Goal: Task Accomplishment & Management: Manage account settings

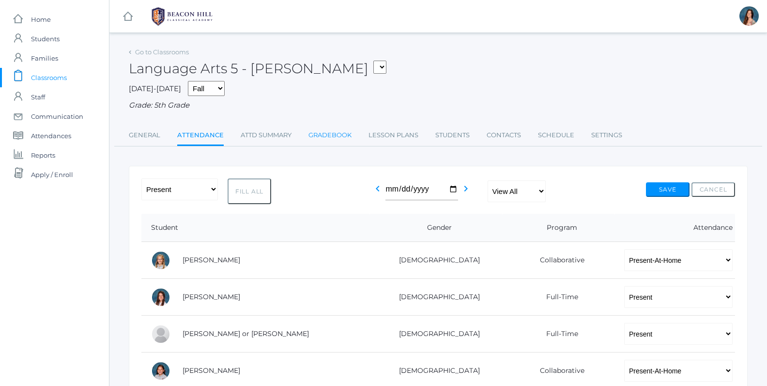
click at [338, 136] on link "Gradebook" at bounding box center [330, 134] width 43 height 19
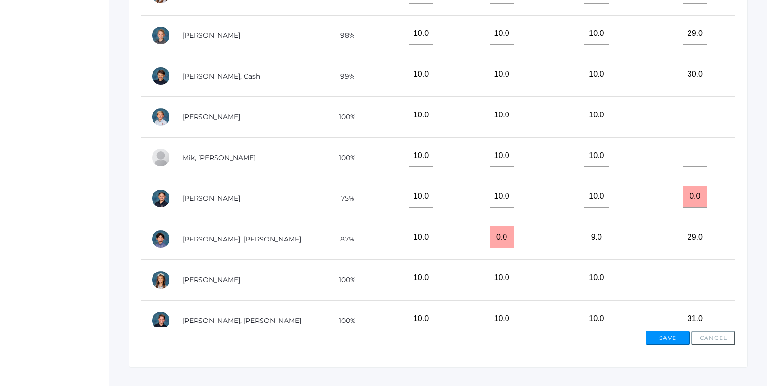
scroll to position [242, 0]
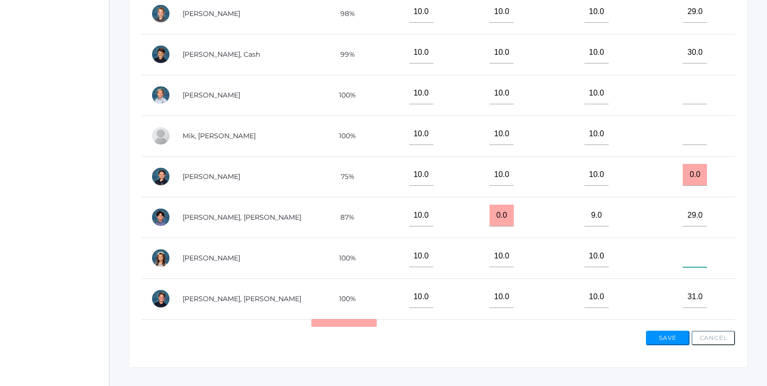
click at [690, 254] on input"] "text" at bounding box center [695, 256] width 24 height 22
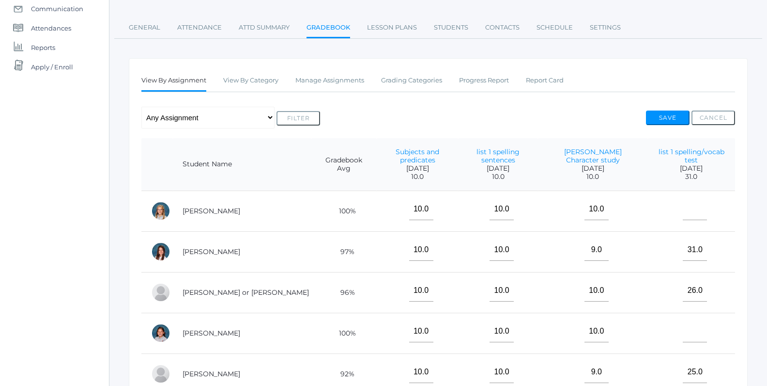
scroll to position [107, 0]
click at [345, 80] on link "Manage Assignments" at bounding box center [329, 81] width 69 height 19
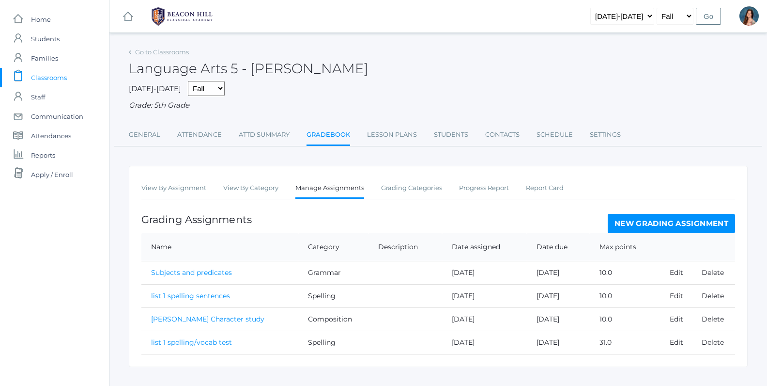
click at [634, 224] on link "New Grading Assignment" at bounding box center [671, 223] width 127 height 19
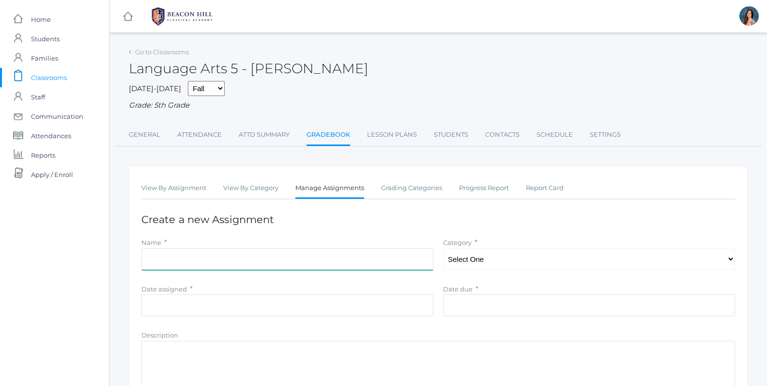
click at [212, 251] on input "Name" at bounding box center [287, 259] width 292 height 22
type input "Wright Bros quiz ch. 5-8"
select select "1031"
click option "Literature" at bounding box center [0, 0] width 0 height 0
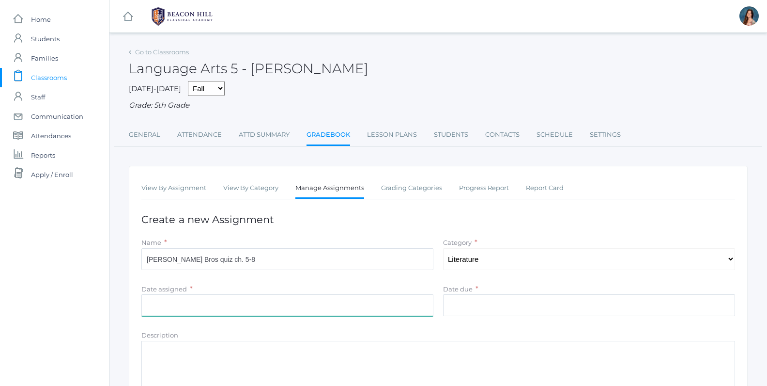
click at [158, 294] on input "Date assigned" at bounding box center [287, 305] width 292 height 22
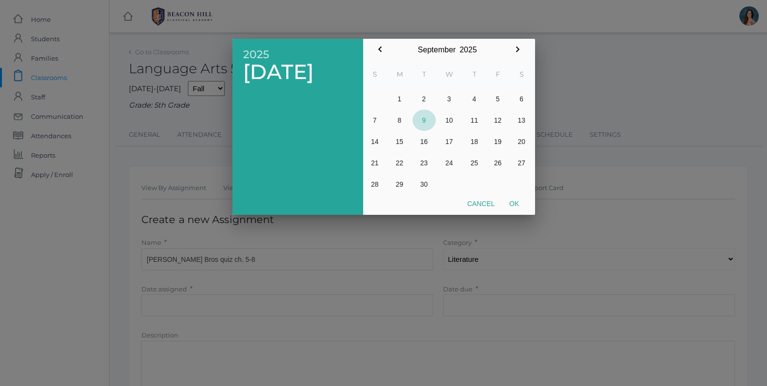
click at [430, 123] on button "9" at bounding box center [424, 119] width 23 height 21
click at [512, 201] on button "Ok" at bounding box center [514, 203] width 24 height 17
type input "2025-09-09"
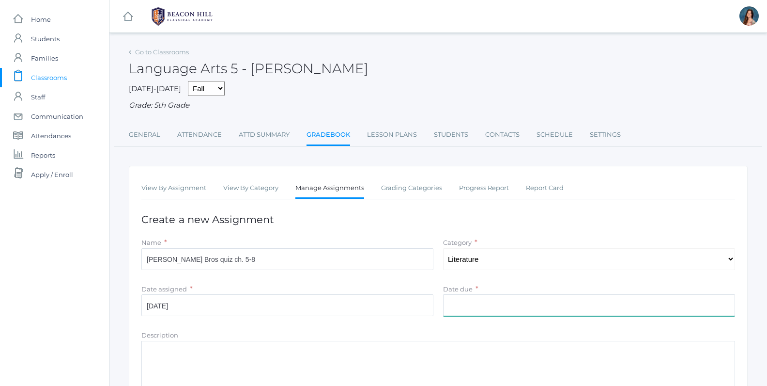
click at [462, 310] on input "Date due" at bounding box center [589, 305] width 292 height 22
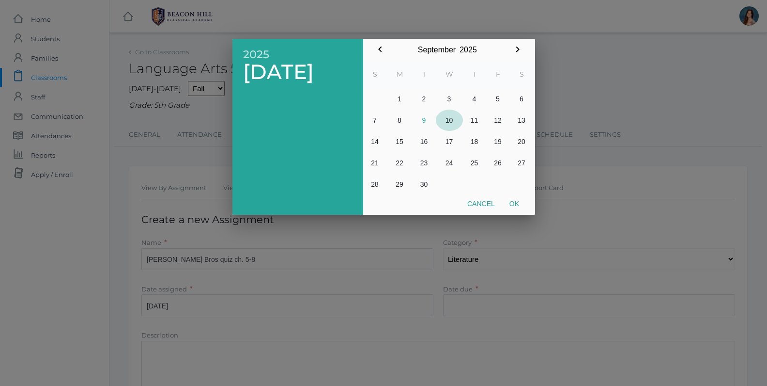
click at [444, 117] on button "10" at bounding box center [449, 119] width 27 height 21
click at [512, 206] on button "Ok" at bounding box center [514, 203] width 24 height 17
type input "[DATE]"
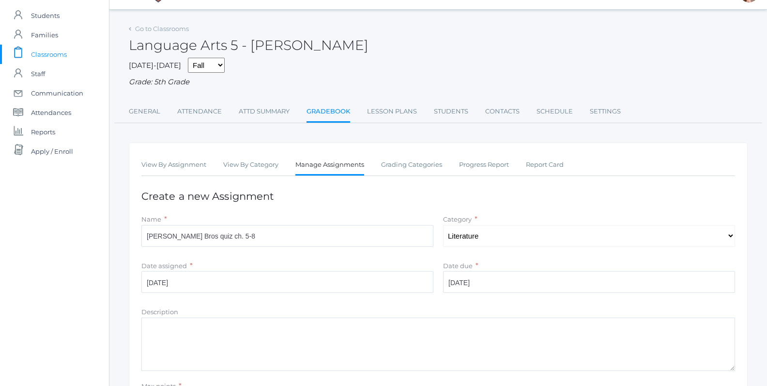
scroll to position [88, 0]
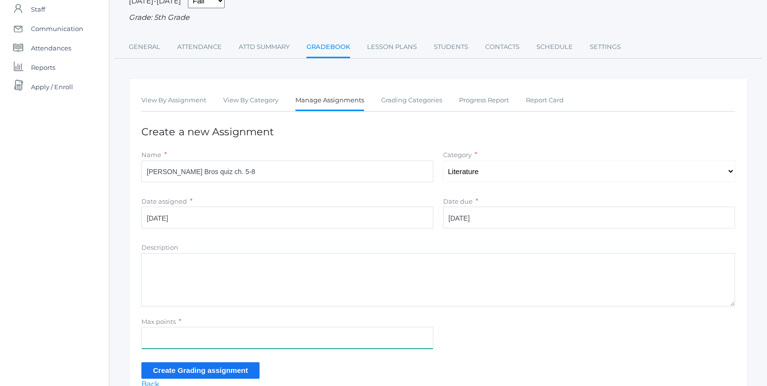
click at [159, 333] on input "Max points" at bounding box center [287, 337] width 292 height 22
type input "7"
click at [172, 364] on input "Create Grading assignment" at bounding box center [200, 370] width 118 height 16
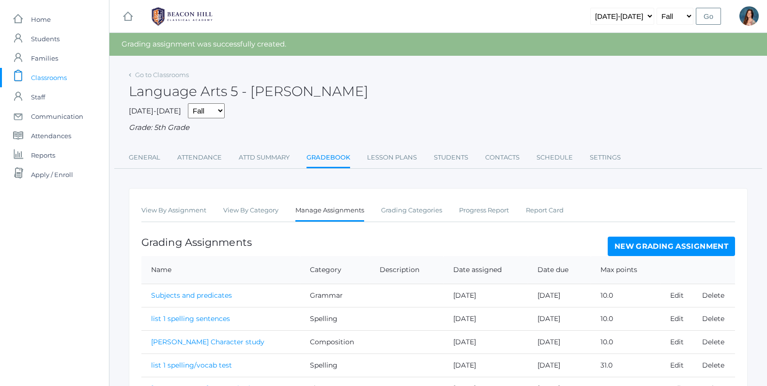
click at [329, 152] on link "Gradebook" at bounding box center [329, 158] width 44 height 21
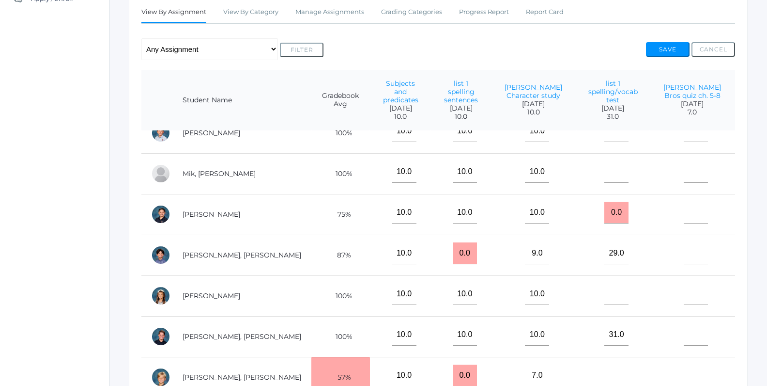
scroll to position [344, 0]
click at [693, 286] on input"] "text" at bounding box center [696, 293] width 24 height 22
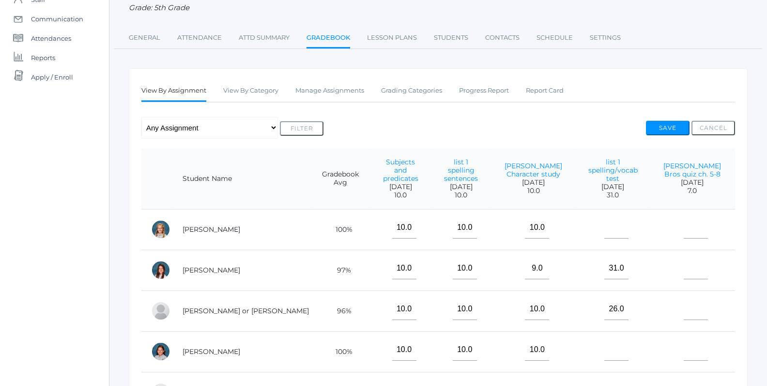
scroll to position [88, 0]
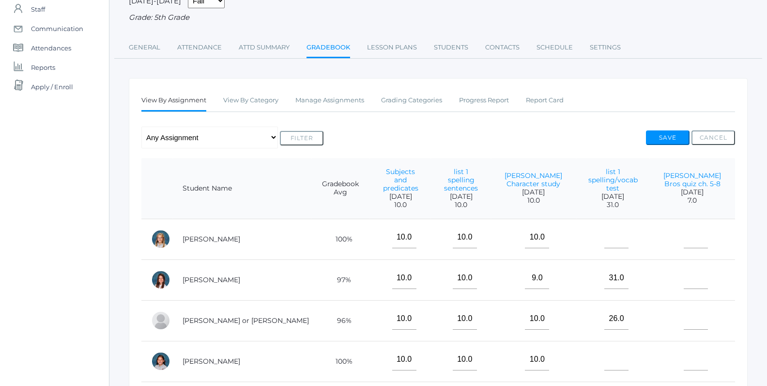
type input"] "7"
click at [699, 271] on input"] "text" at bounding box center [696, 278] width 24 height 22
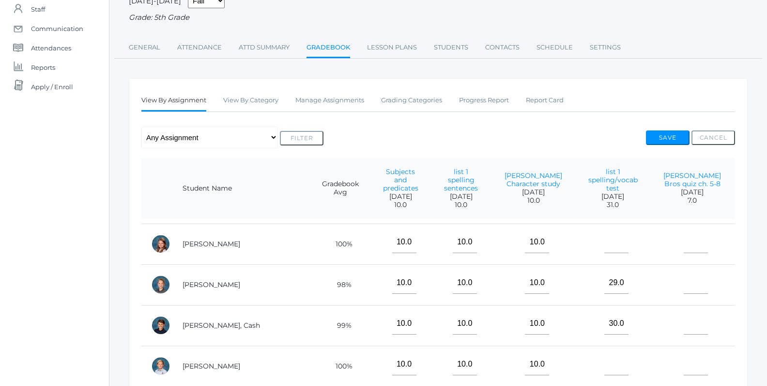
scroll to position [201, 0]
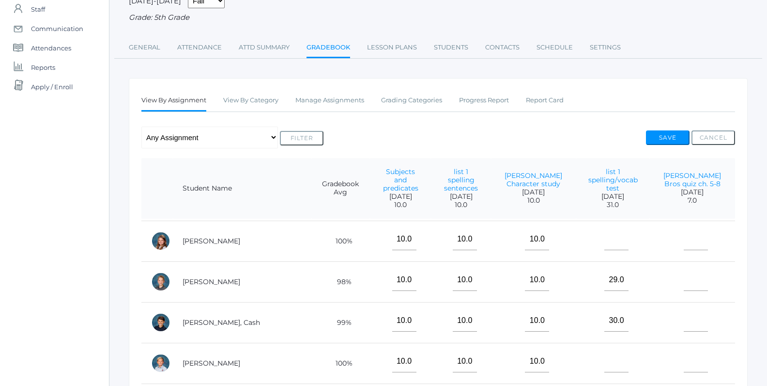
type input"] "6"
click at [696, 310] on input"] "text" at bounding box center [696, 321] width 24 height 22
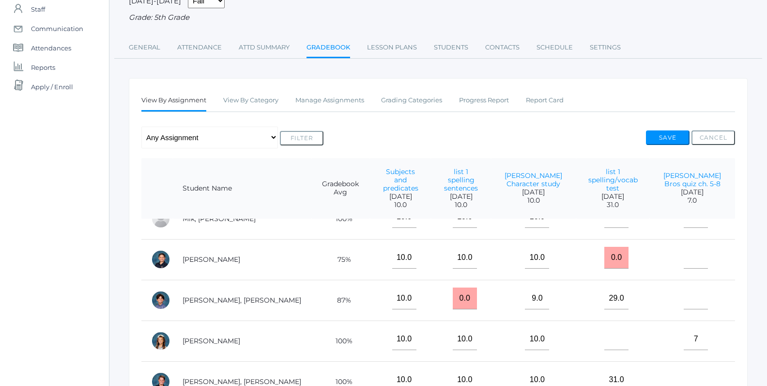
scroll to position [391, 0]
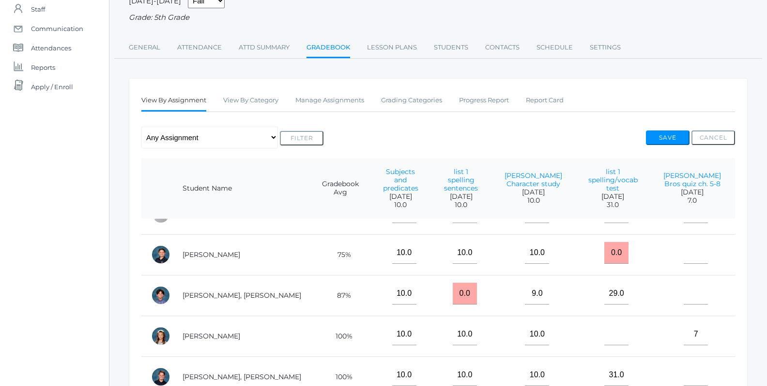
type input"] "5"
click at [698, 367] on input"] "text" at bounding box center [696, 375] width 24 height 22
type input"] "4"
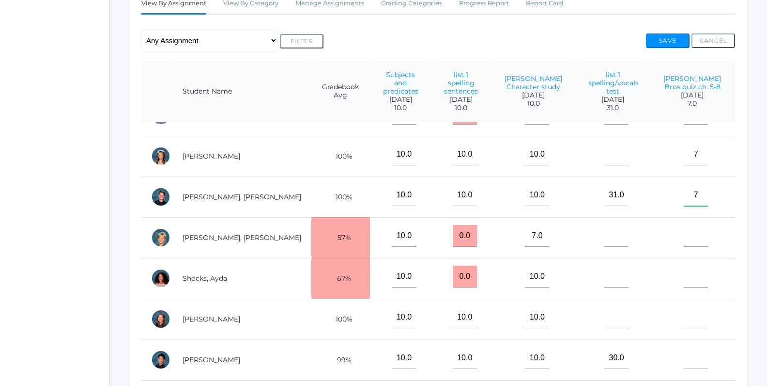
scroll to position [187, 0]
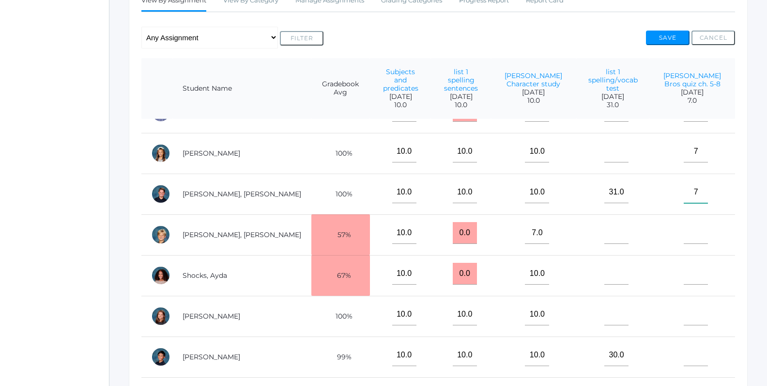
type input"] "7"
click at [694, 344] on input"] "text" at bounding box center [696, 355] width 24 height 22
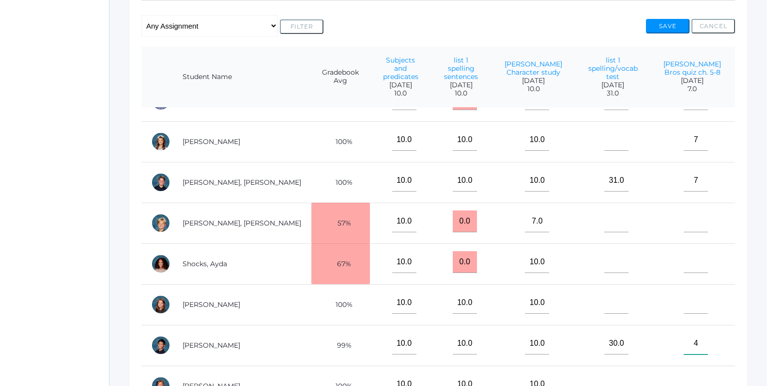
scroll to position [267, 0]
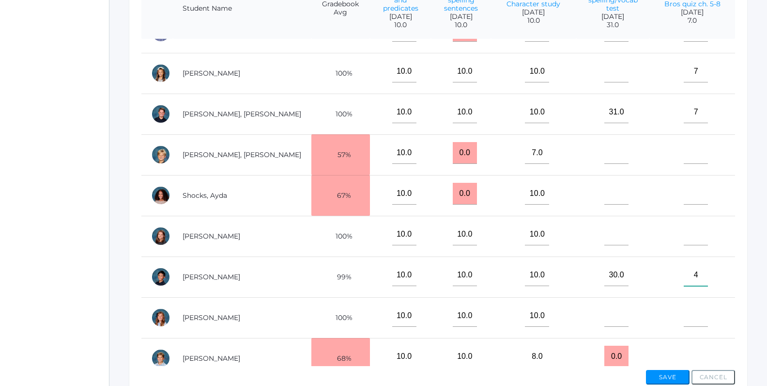
type input"] "4"
click at [665, 379] on button "Save" at bounding box center [668, 377] width 44 height 15
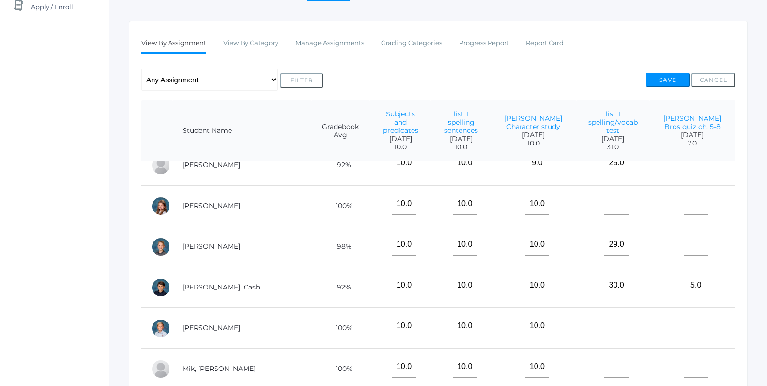
scroll to position [181, 0]
click at [694, 235] on input"] "text" at bounding box center [696, 243] width 24 height 22
type input"] "7"
click at [665, 77] on button "Save" at bounding box center [668, 80] width 44 height 15
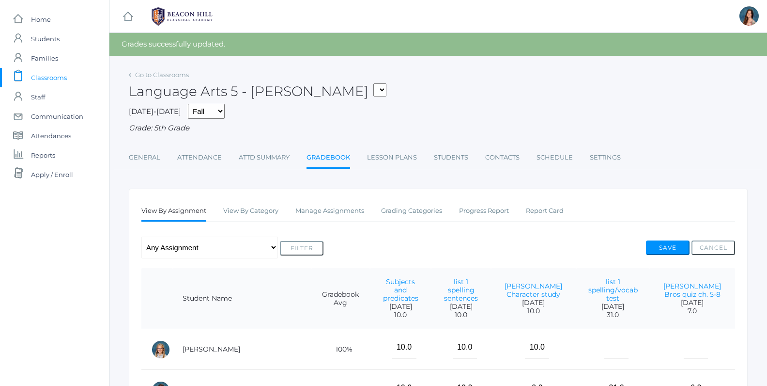
click at [373, 83] on select "05ART - Art 5 Salazar 05CITIZEN - Citizenship and Stewardship 5 Salazar 05CITIZ…" at bounding box center [379, 89] width 13 height 13
select select "1966"
click option "05SOCS - Social Studies 5 [PERSON_NAME]" at bounding box center [0, 0] width 0 height 0
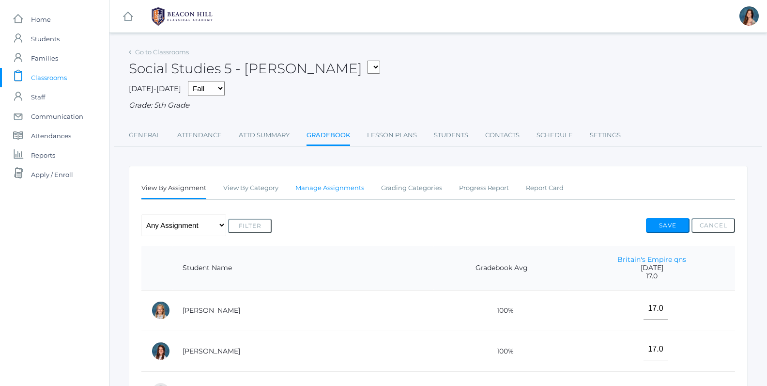
click at [334, 192] on link "Manage Assignments" at bounding box center [329, 187] width 69 height 19
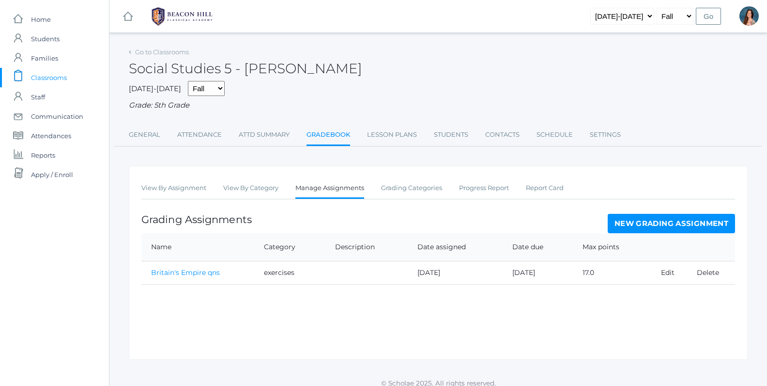
click at [666, 224] on link "New Grading Assignment" at bounding box center [671, 223] width 127 height 19
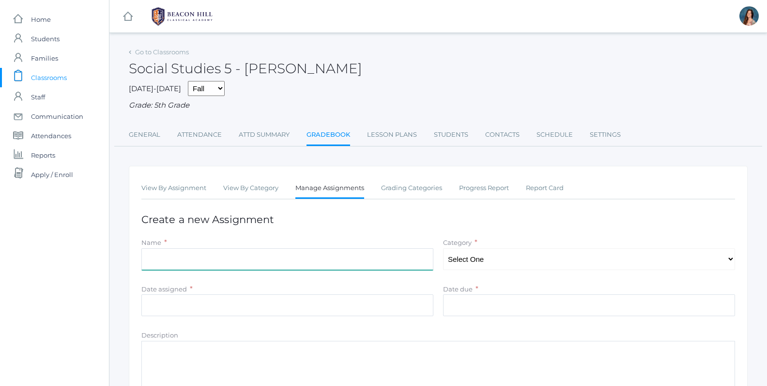
click at [195, 258] on input "Name" at bounding box center [287, 259] width 292 height 22
type input "W"
type input "ch. 3b qns Africa"
select select "1049"
click option "exercises" at bounding box center [0, 0] width 0 height 0
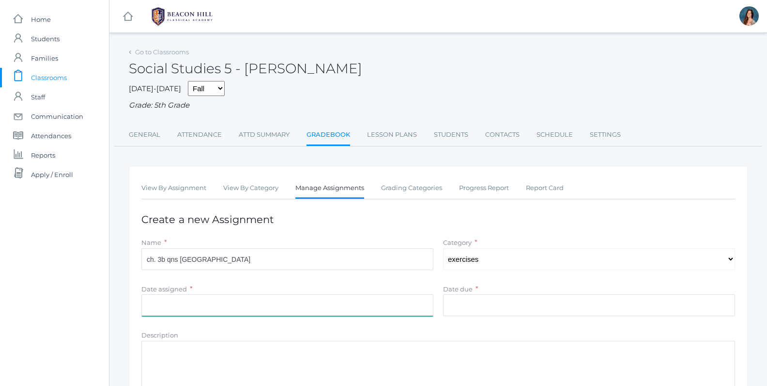
click at [191, 304] on input "Date assigned" at bounding box center [287, 305] width 292 height 22
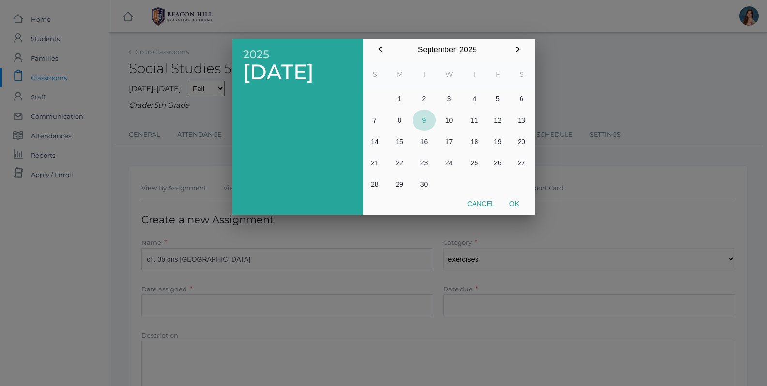
click at [427, 118] on button "9" at bounding box center [424, 119] width 23 height 21
click at [516, 205] on button "Ok" at bounding box center [514, 203] width 24 height 17
type input "[DATE]"
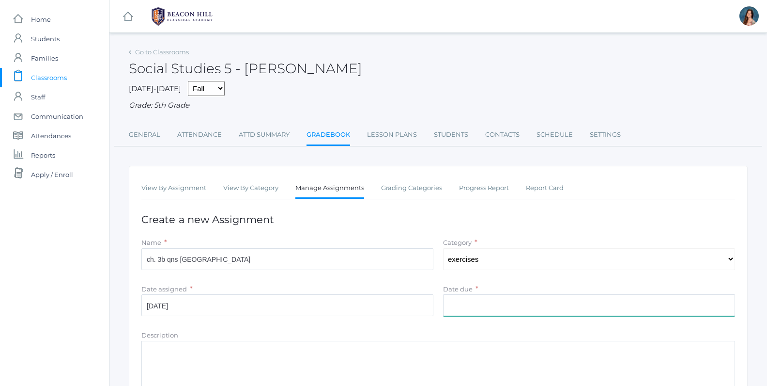
click at [455, 307] on input "Date due" at bounding box center [589, 305] width 292 height 22
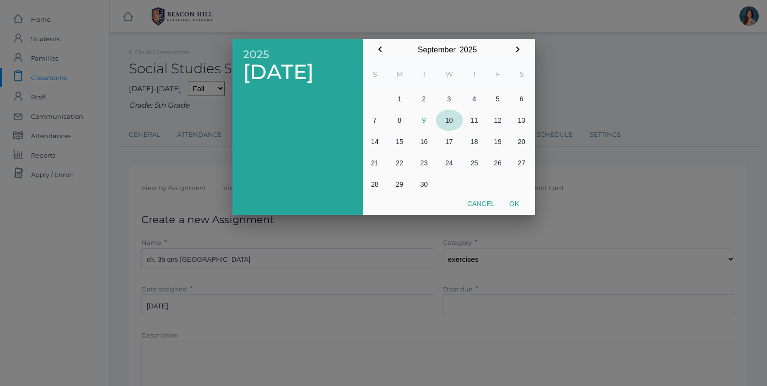
click at [444, 119] on button "10" at bounding box center [449, 119] width 27 height 21
click at [515, 202] on button "Ok" at bounding box center [514, 203] width 24 height 17
type input "[DATE]"
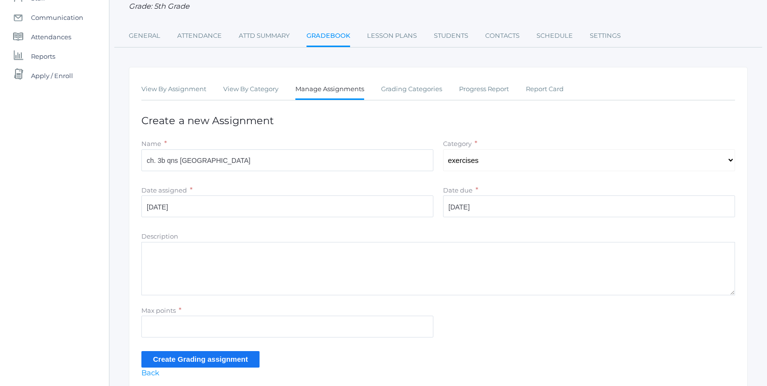
scroll to position [137, 0]
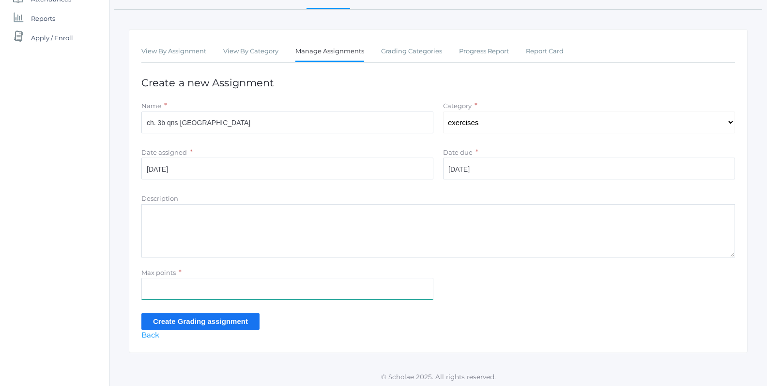
click at [181, 290] on input "Max points" at bounding box center [287, 289] width 292 height 22
type input "6"
click at [172, 320] on input "Create Grading assignment" at bounding box center [200, 321] width 118 height 16
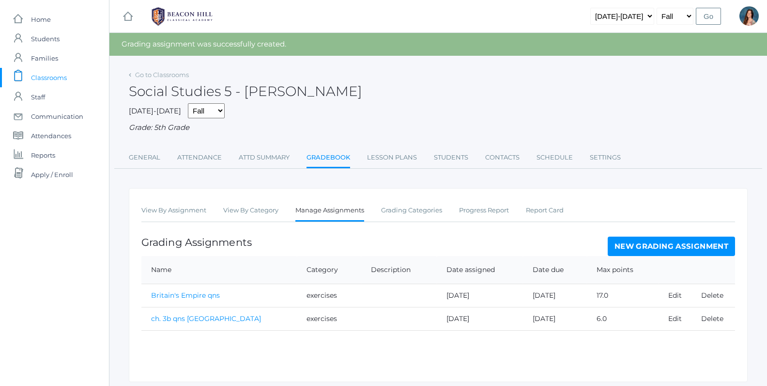
click at [162, 317] on link "ch. 3b qns [GEOGRAPHIC_DATA]" at bounding box center [206, 318] width 110 height 9
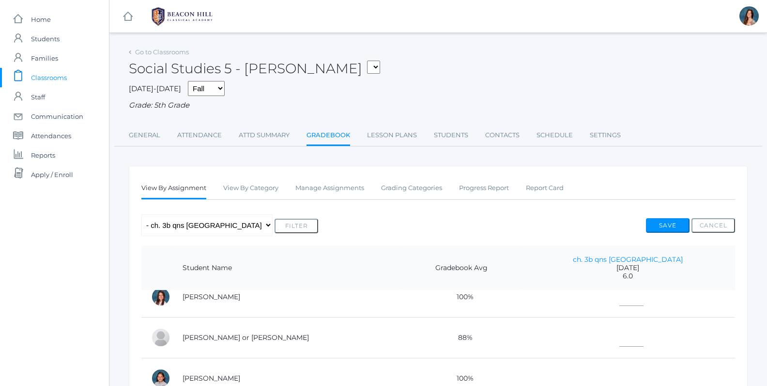
scroll to position [8, 0]
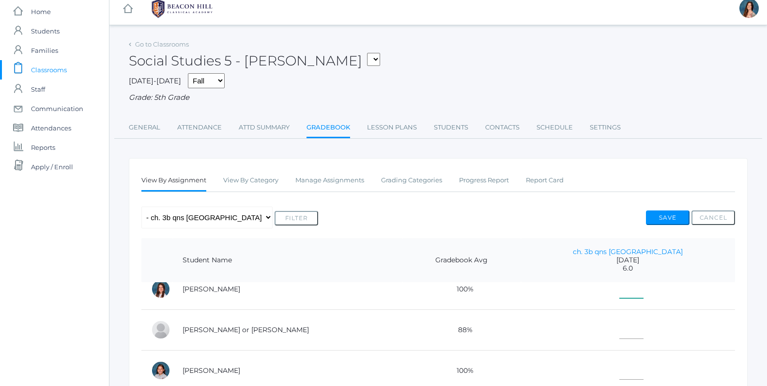
click at [642, 288] on input"] "text" at bounding box center [631, 287] width 24 height 22
type input"] "5"
click at [644, 327] on input"] "text" at bounding box center [631, 328] width 24 height 22
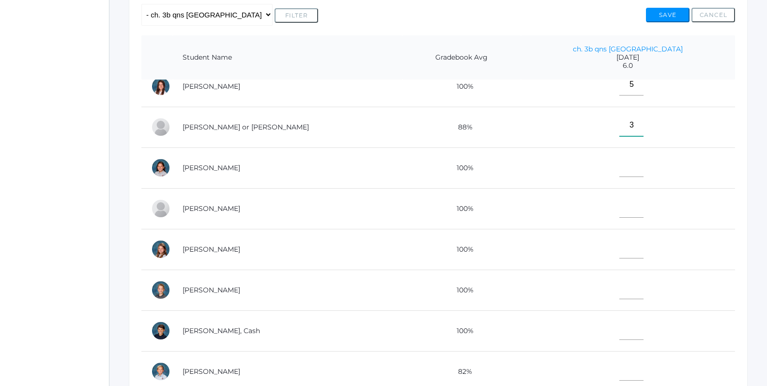
scroll to position [216, 0]
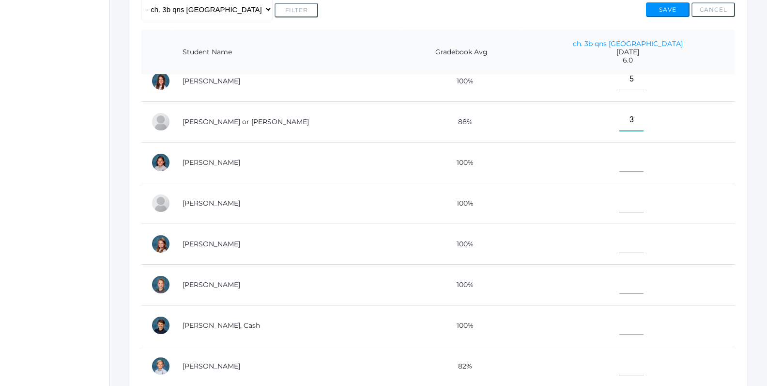
type input"] "3"
click at [644, 201] on input"] "text" at bounding box center [631, 201] width 24 height 22
type input"] "2"
click at [644, 286] on input"] "text" at bounding box center [631, 283] width 24 height 22
type input"] "3"
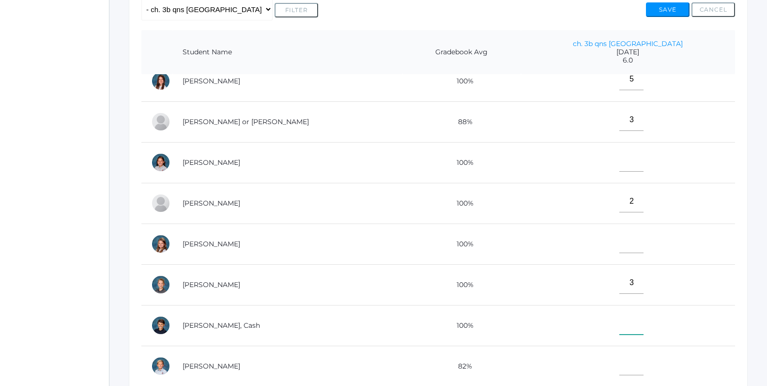
click at [644, 325] on input"] "text" at bounding box center [631, 323] width 24 height 22
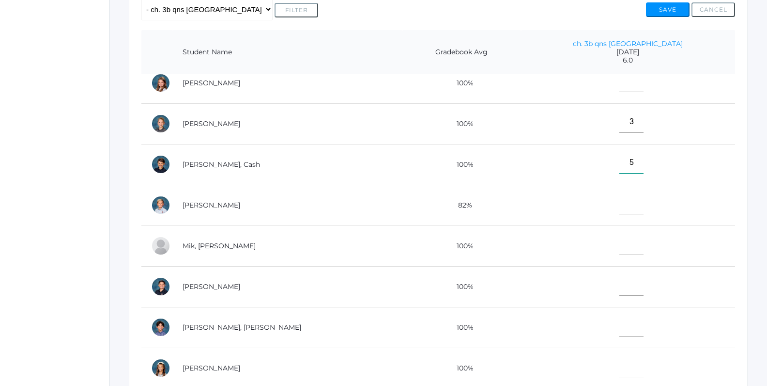
scroll to position [272, 0]
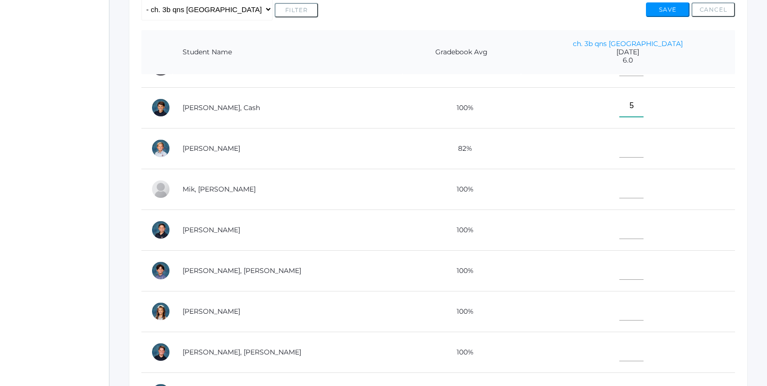
type input"] "5"
click at [644, 262] on input"] "text" at bounding box center [631, 269] width 24 height 22
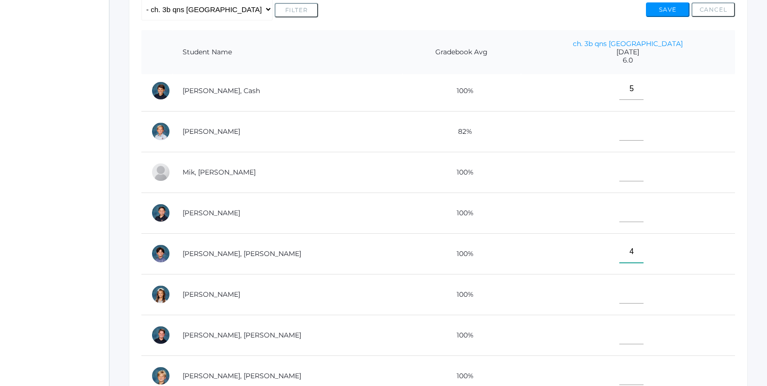
scroll to position [290, 0]
type input"] "4"
click at [643, 294] on input"] "text" at bounding box center [631, 291] width 24 height 22
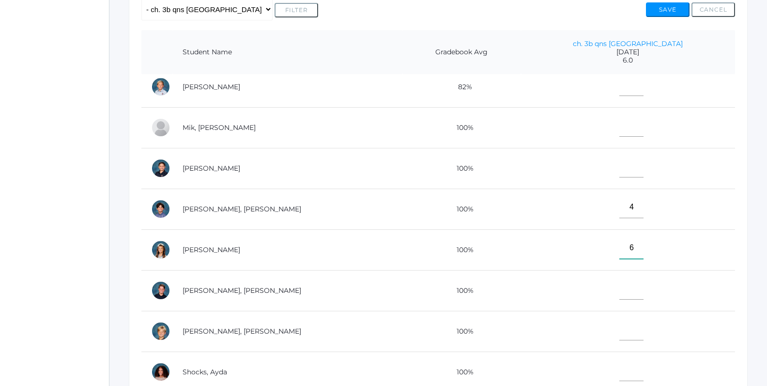
scroll to position [335, 0]
type input"] "6"
click at [644, 284] on input"] "text" at bounding box center [631, 287] width 24 height 22
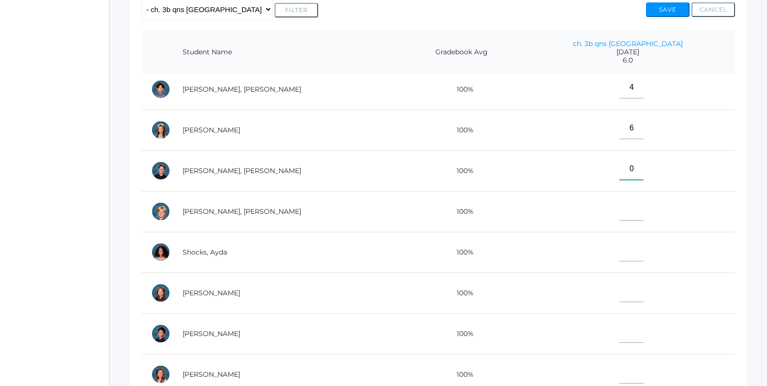
scroll to position [466, 0]
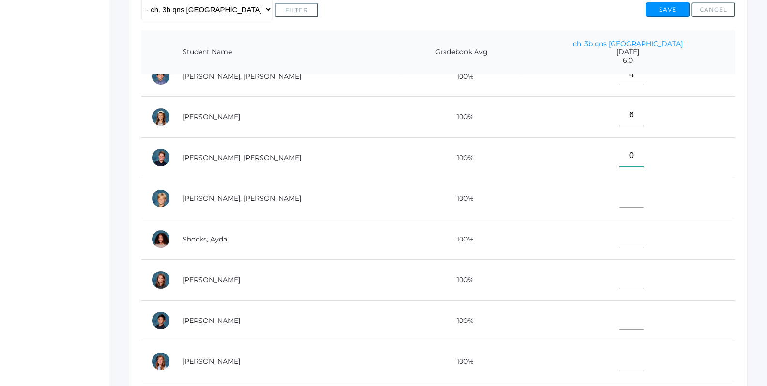
type input"] "0"
click at [644, 311] on input"] "text" at bounding box center [631, 319] width 24 height 22
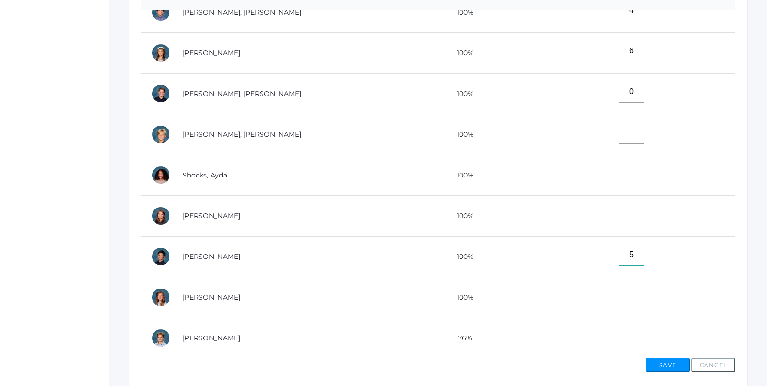
scroll to position [321, 0]
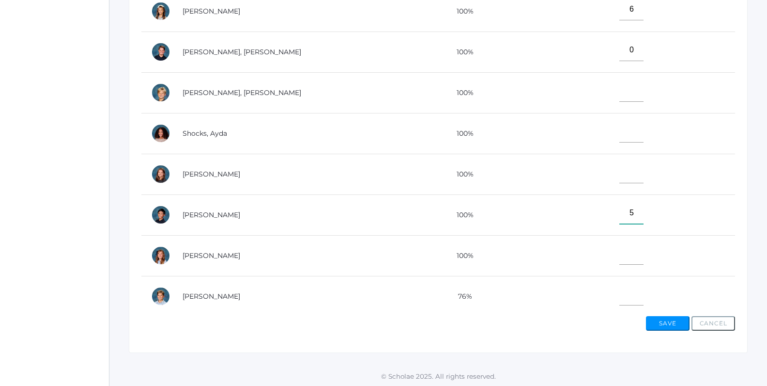
type input"] "5"
click at [644, 294] on input"] "text" at bounding box center [631, 294] width 24 height 22
type input"] "5"
click at [656, 318] on button "Save" at bounding box center [668, 323] width 44 height 15
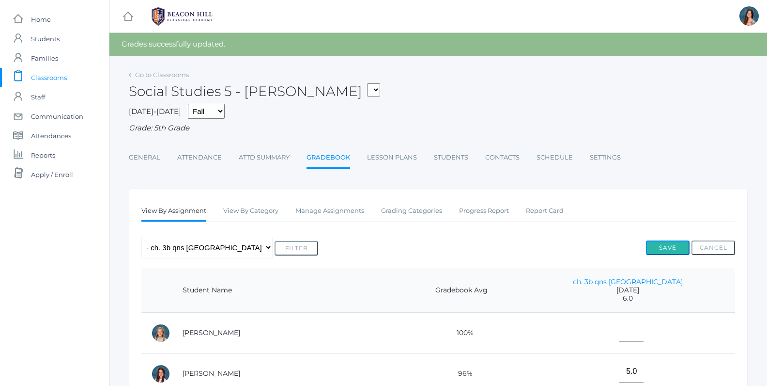
click at [672, 250] on button "Save" at bounding box center [668, 247] width 44 height 15
